Goal: Find specific page/section: Find specific page/section

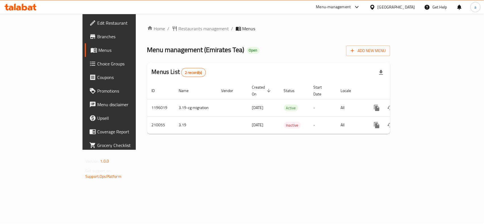
click at [97, 63] on span "Choice Groups" at bounding box center [128, 63] width 62 height 7
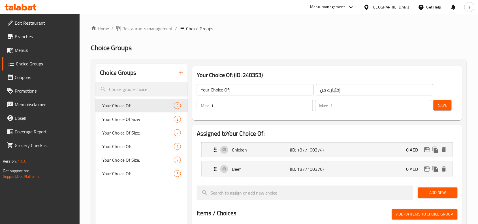
click at [70, 185] on div "Edit Restaurant Branches Menus Choice Groups Coupons Promotions Menu disclaimer…" at bounding box center [40, 126] width 80 height 224
click at [393, 7] on div "United Arab Emirates" at bounding box center [390, 7] width 37 height 6
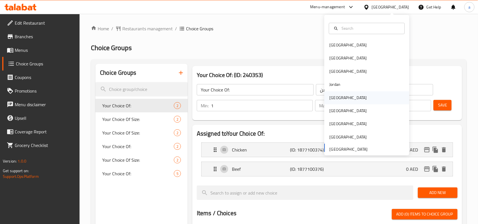
click at [332, 95] on div "[GEOGRAPHIC_DATA]" at bounding box center [348, 98] width 37 height 6
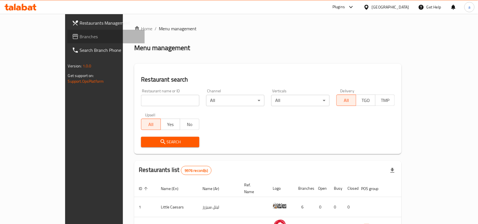
click at [80, 38] on span "Branches" at bounding box center [110, 36] width 61 height 7
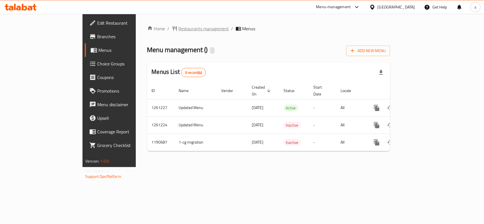
click at [179, 29] on span "Restaurants management" at bounding box center [204, 28] width 50 height 7
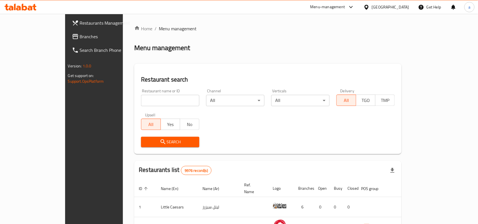
click at [141, 104] on input "search" at bounding box center [170, 100] width 58 height 11
paste input "655893"
type input "655893"
click button "Search" at bounding box center [170, 142] width 58 height 10
